Goal: Task Accomplishment & Management: Manage account settings

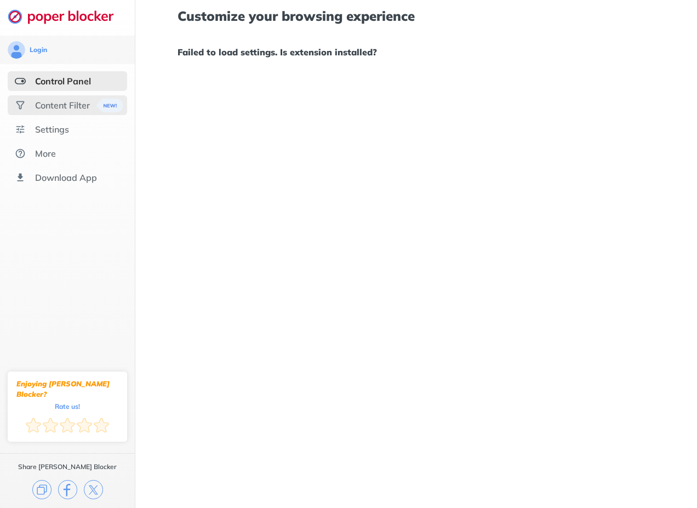
click at [53, 104] on div "Content Filter" at bounding box center [62, 105] width 55 height 11
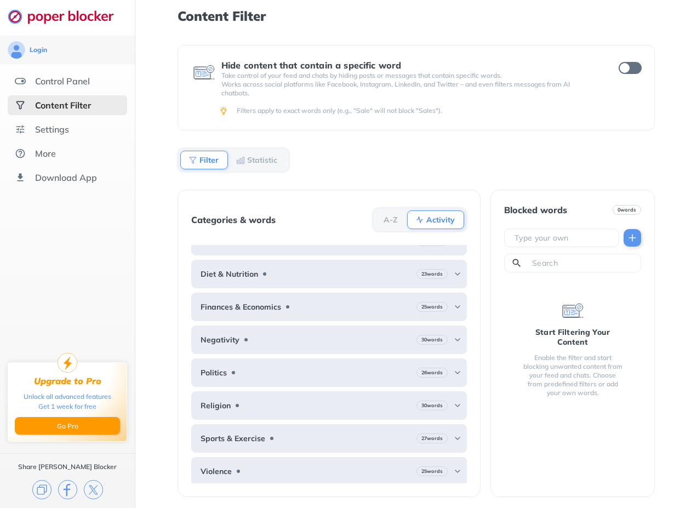
scroll to position [20, 0]
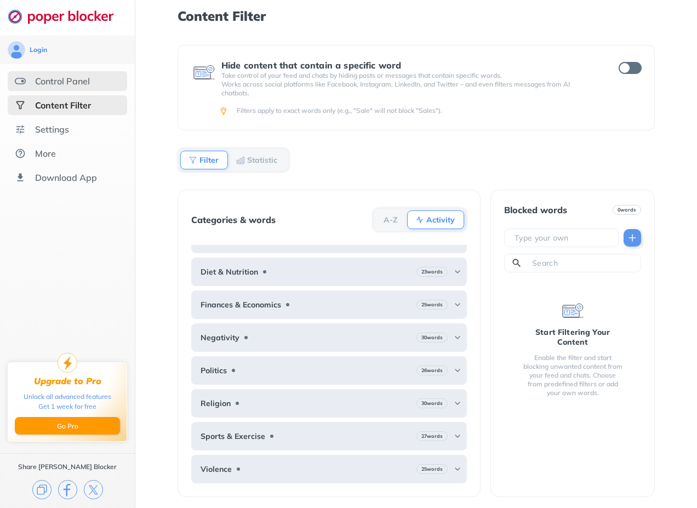
click at [61, 90] on div "Control Panel" at bounding box center [67, 81] width 119 height 20
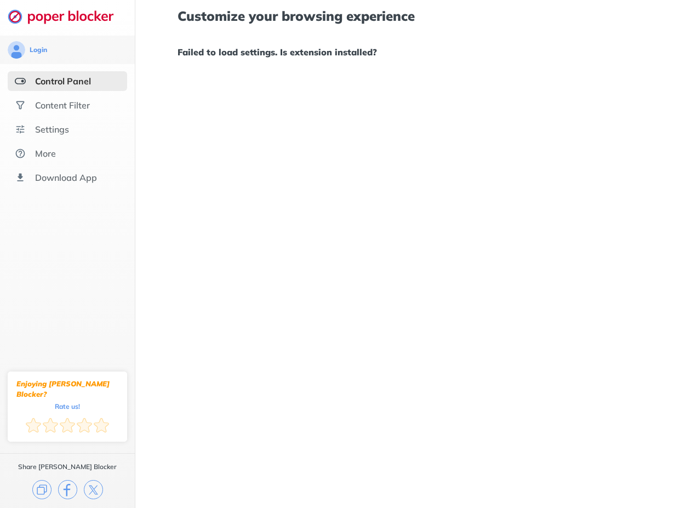
click at [539, 225] on div "Customize your browsing experience Failed to load settings. Is extension instal…" at bounding box center [415, 254] width 561 height 508
click at [63, 102] on div "Content Filter" at bounding box center [62, 105] width 55 height 11
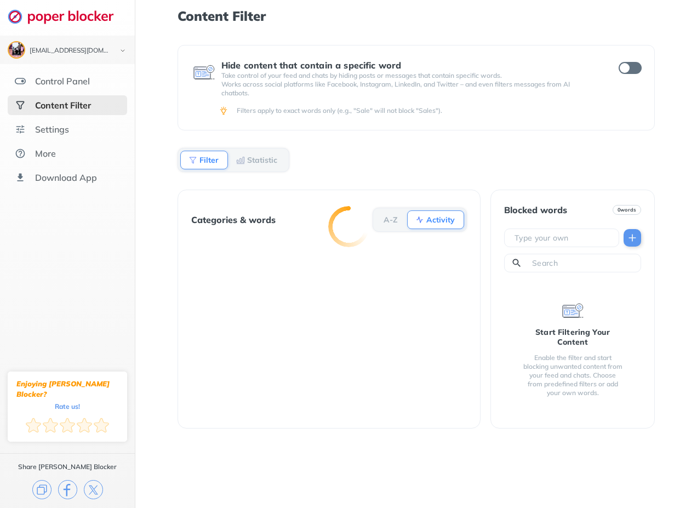
click at [60, 130] on div at bounding box center [348, 254] width 697 height 508
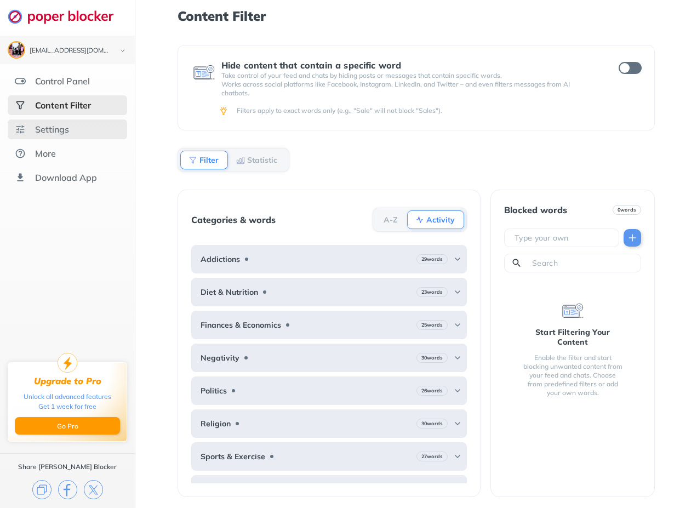
click at [76, 134] on div "Settings" at bounding box center [67, 129] width 119 height 20
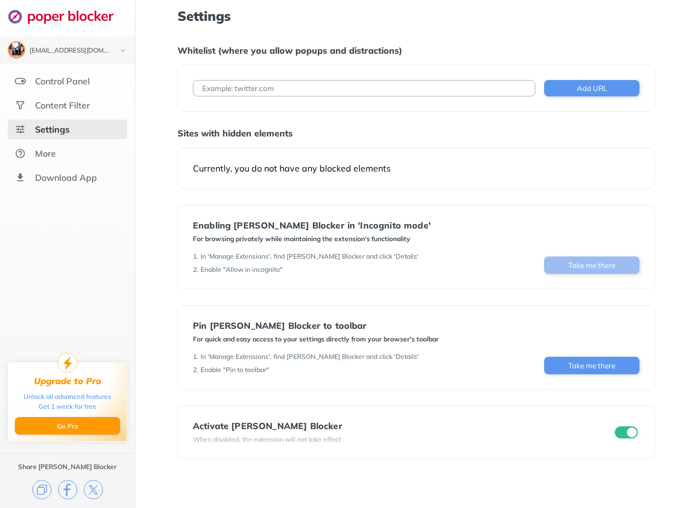
click at [589, 271] on button "Take me there" at bounding box center [591, 265] width 95 height 18
click at [567, 263] on button "Take me there" at bounding box center [591, 265] width 95 height 18
click at [585, 265] on button "Take me there" at bounding box center [591, 265] width 95 height 18
click at [302, 256] on div "In 'Manage Extensions', find Poper Blocker and click 'Details'" at bounding box center [309, 256] width 218 height 9
drag, startPoint x: 590, startPoint y: 266, endPoint x: 554, endPoint y: 257, distance: 36.7
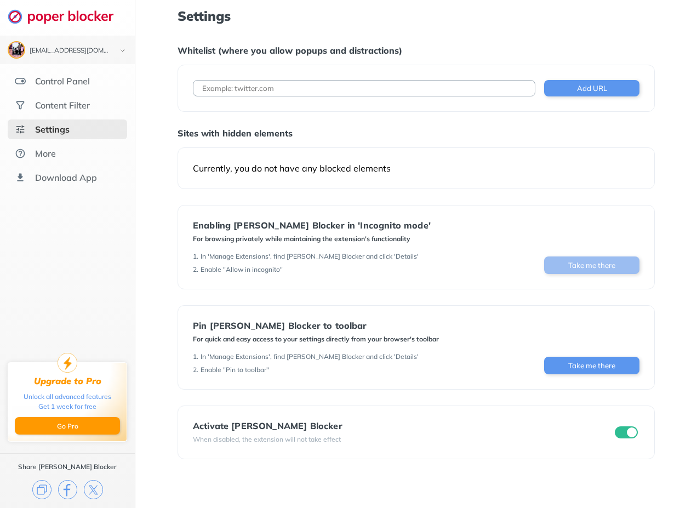
click at [554, 257] on button "Take me there" at bounding box center [591, 265] width 95 height 18
click at [81, 147] on div "More" at bounding box center [67, 153] width 119 height 20
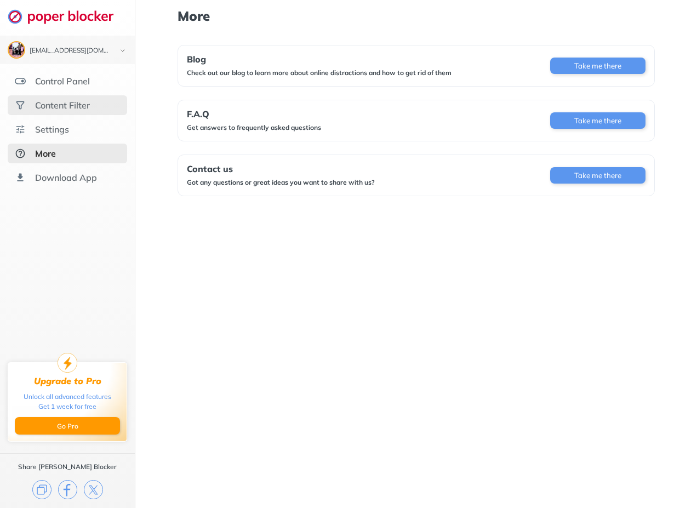
click at [76, 109] on div "Content Filter" at bounding box center [62, 105] width 55 height 11
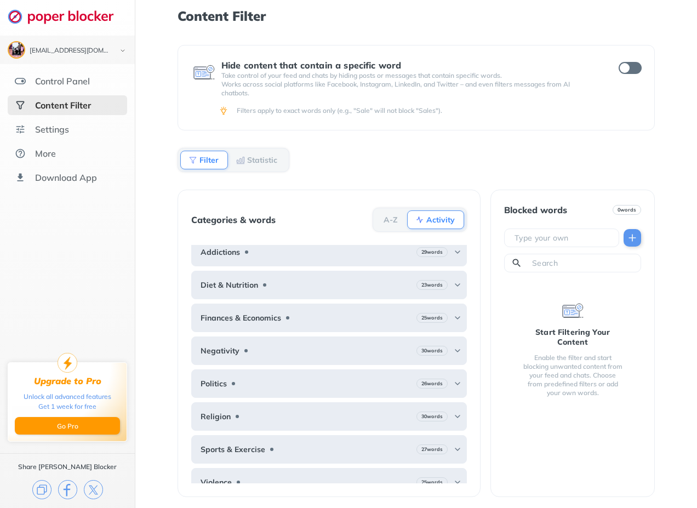
scroll to position [20, 0]
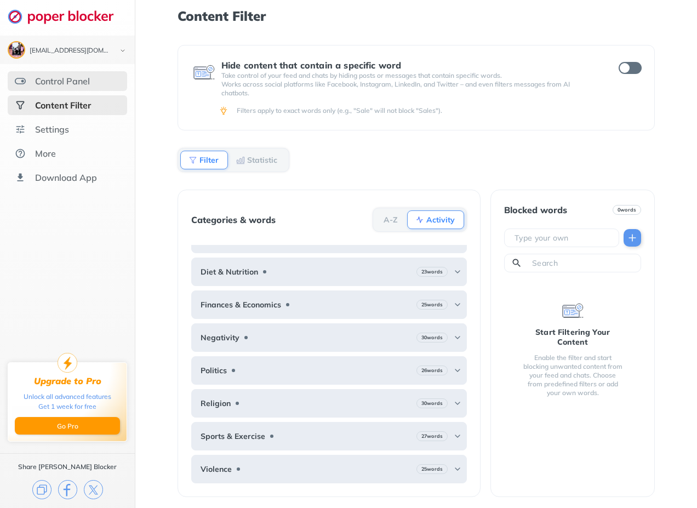
click at [57, 90] on div "Control Panel" at bounding box center [67, 81] width 119 height 20
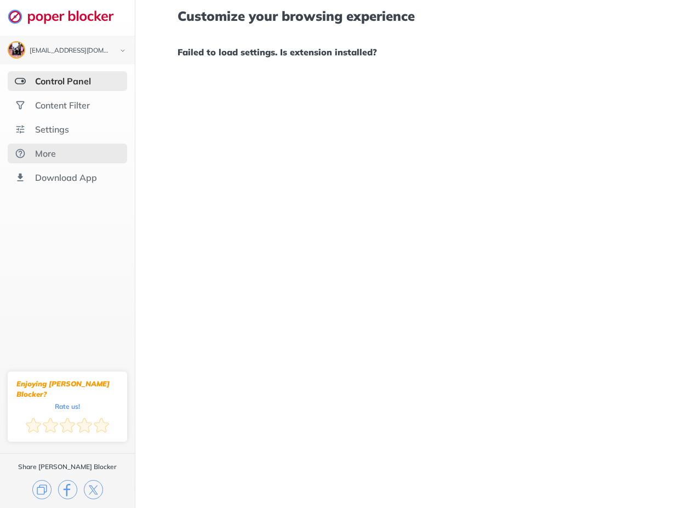
click at [50, 144] on div "More" at bounding box center [67, 153] width 119 height 20
